Goal: Find specific page/section: Find specific page/section

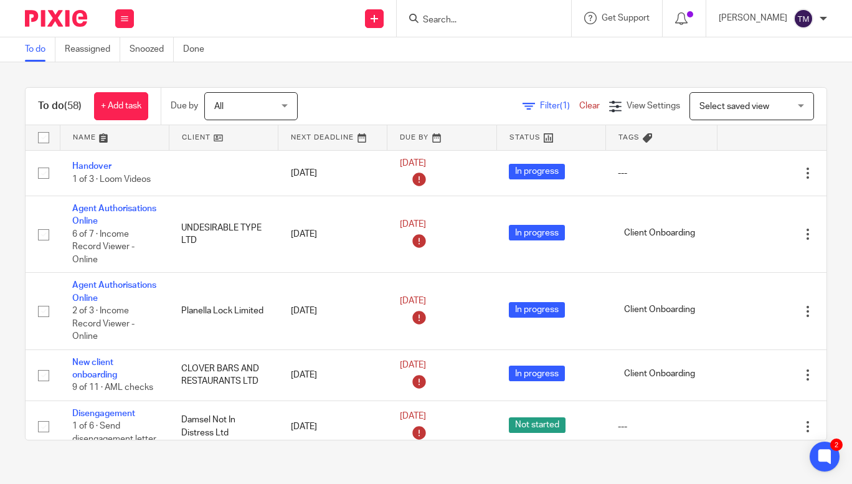
click at [474, 22] on input "Search" at bounding box center [478, 20] width 112 height 11
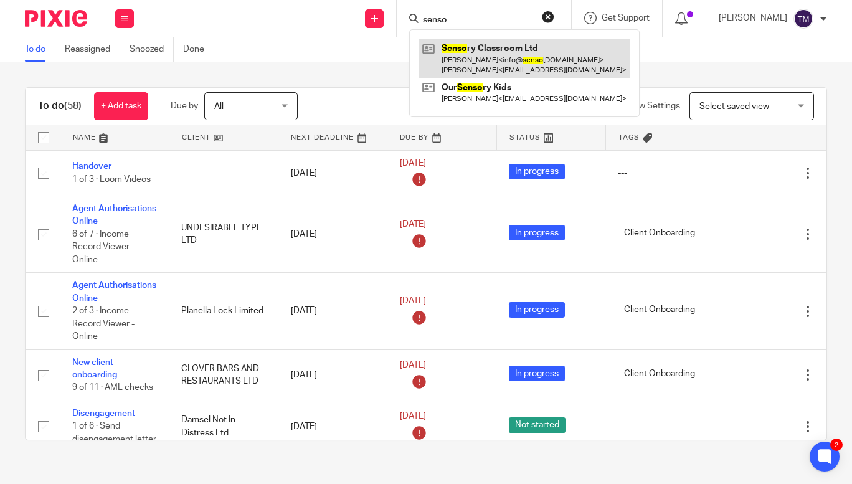
type input "senso"
click at [491, 59] on link at bounding box center [524, 58] width 210 height 39
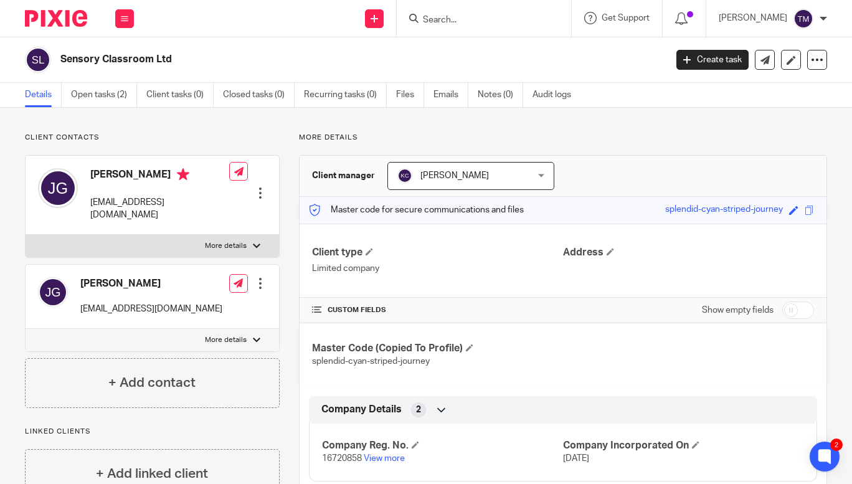
click at [485, 15] on input "Search" at bounding box center [478, 20] width 112 height 11
type input "l"
click button "submit" at bounding box center [0, 0] width 0 height 0
click at [501, 23] on input "planella lock" at bounding box center [478, 20] width 112 height 11
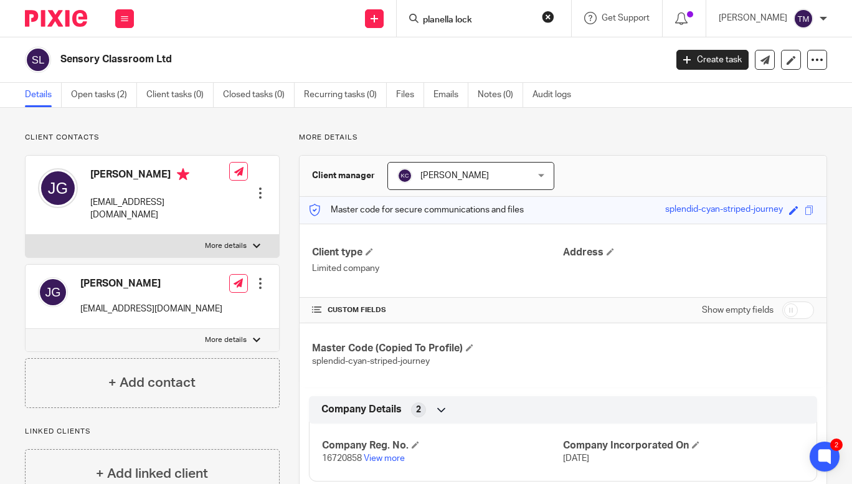
click at [501, 23] on input "planella lock" at bounding box center [478, 20] width 112 height 11
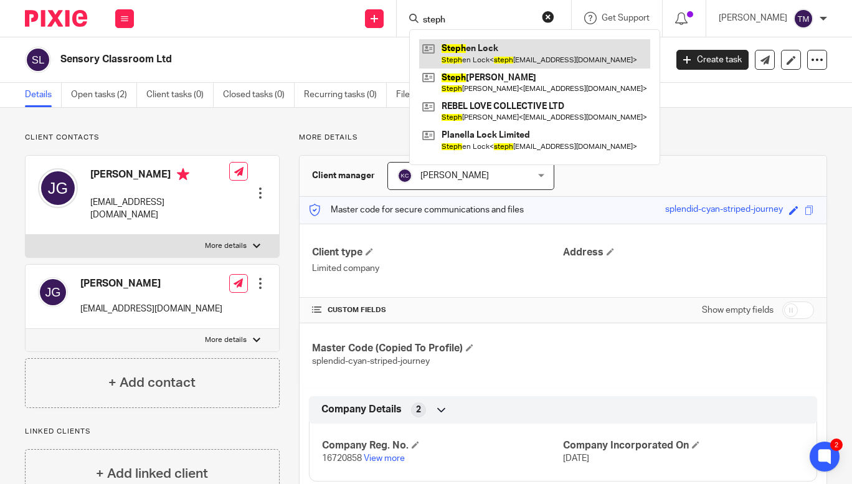
type input "steph"
click at [506, 56] on link at bounding box center [534, 53] width 231 height 29
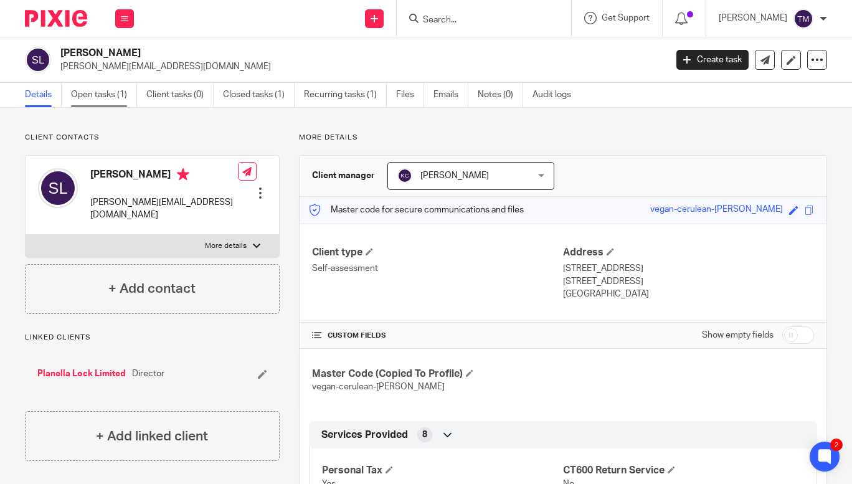
click at [89, 98] on link "Open tasks (1)" at bounding box center [104, 95] width 66 height 24
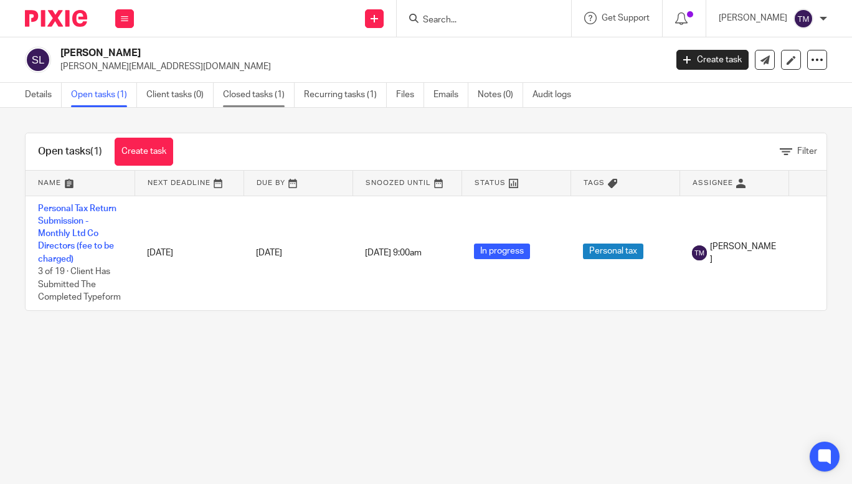
click at [266, 98] on link "Closed tasks (1)" at bounding box center [259, 95] width 72 height 24
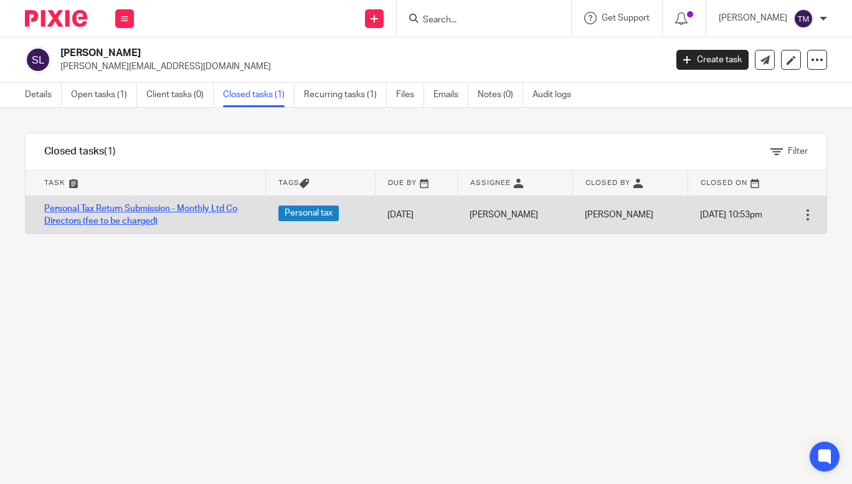
click at [131, 210] on link "Personal Tax Return Submission - Monthly Ltd Co Directors (fee to be charged)" at bounding box center [140, 214] width 193 height 21
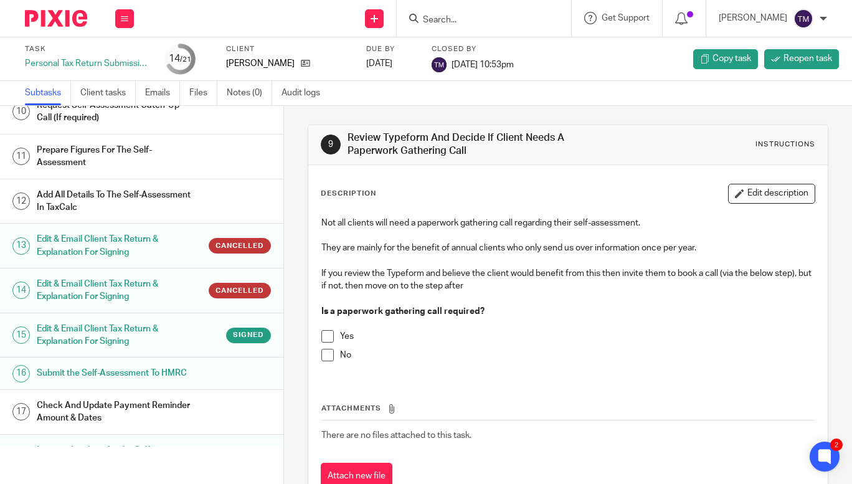
scroll to position [410, 0]
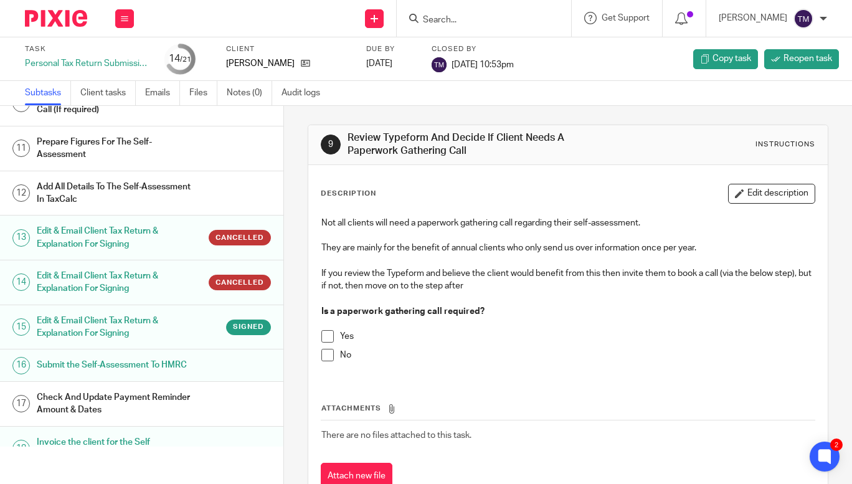
click at [113, 343] on h1 "Edit & Email Client Tax Return & Explanation For Signing" at bounding box center [115, 327] width 156 height 32
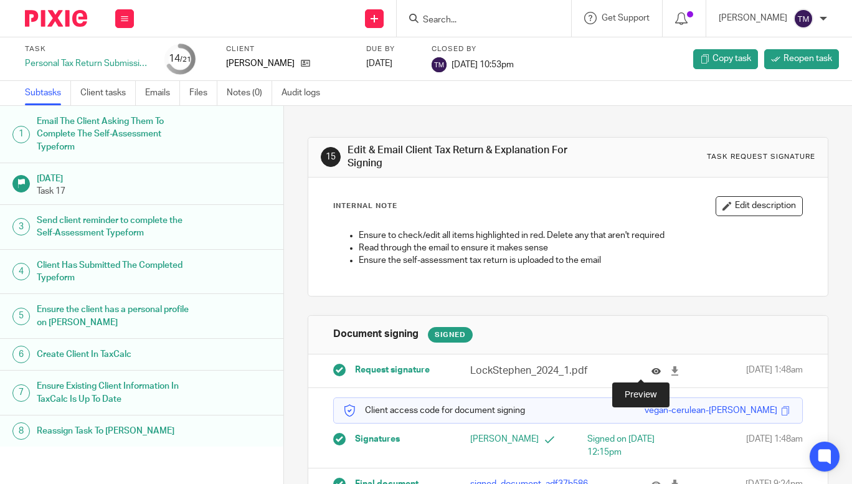
click at [651, 367] on icon at bounding box center [655, 370] width 9 height 9
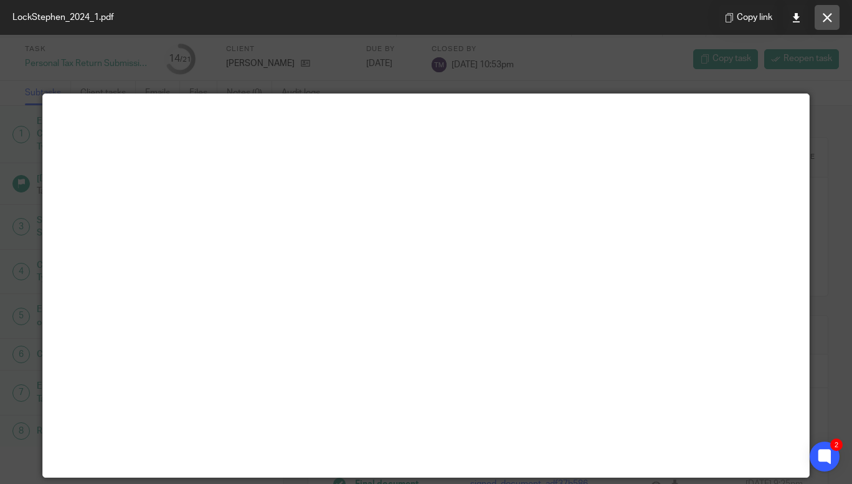
click at [829, 20] on icon at bounding box center [827, 17] width 9 height 9
